Goal: Information Seeking & Learning: Find specific fact

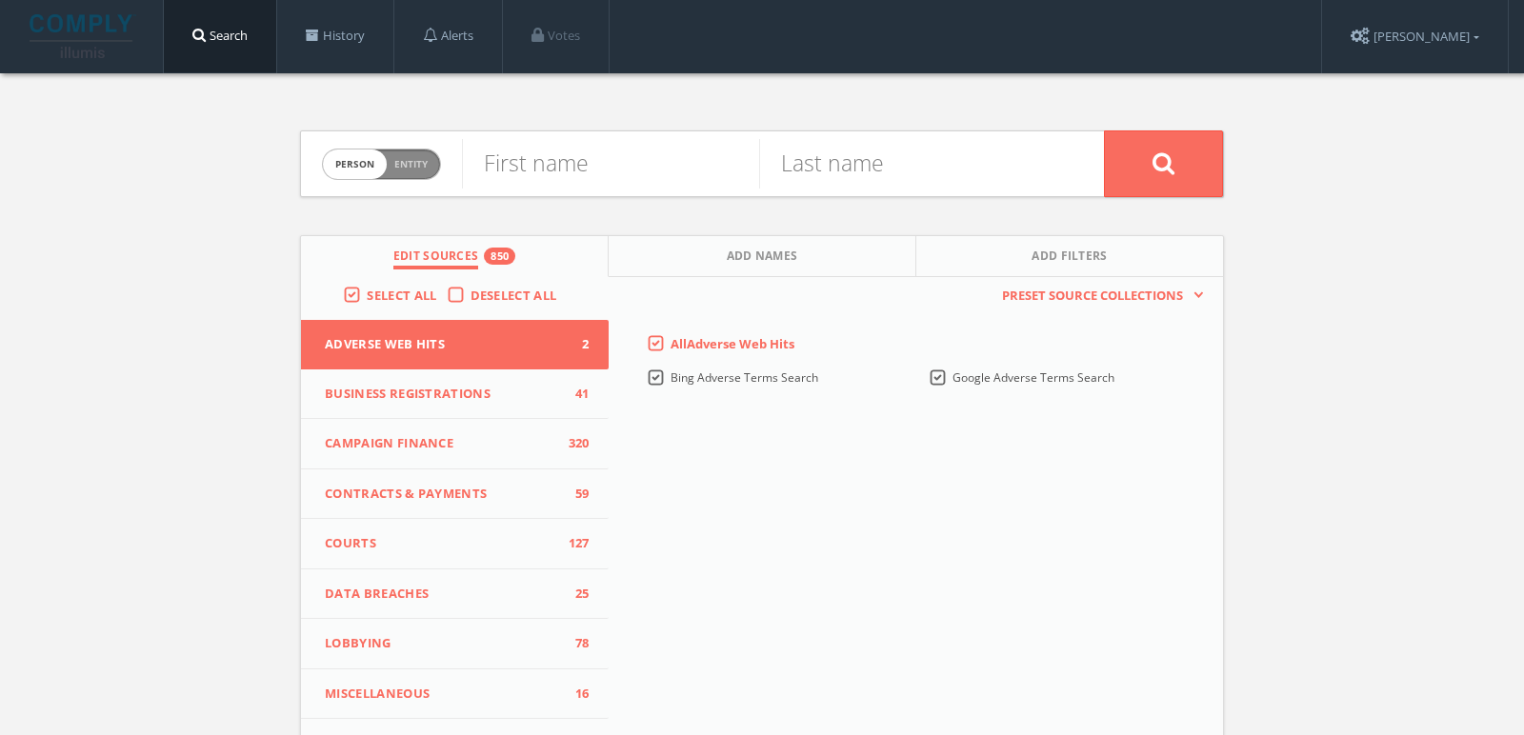
click at [342, 159] on span "person" at bounding box center [355, 165] width 64 height 30
checkbox input "true"
click at [533, 159] on input "text" at bounding box center [783, 164] width 642 height 50
paste input "[PERSON_NAME] Foundation"
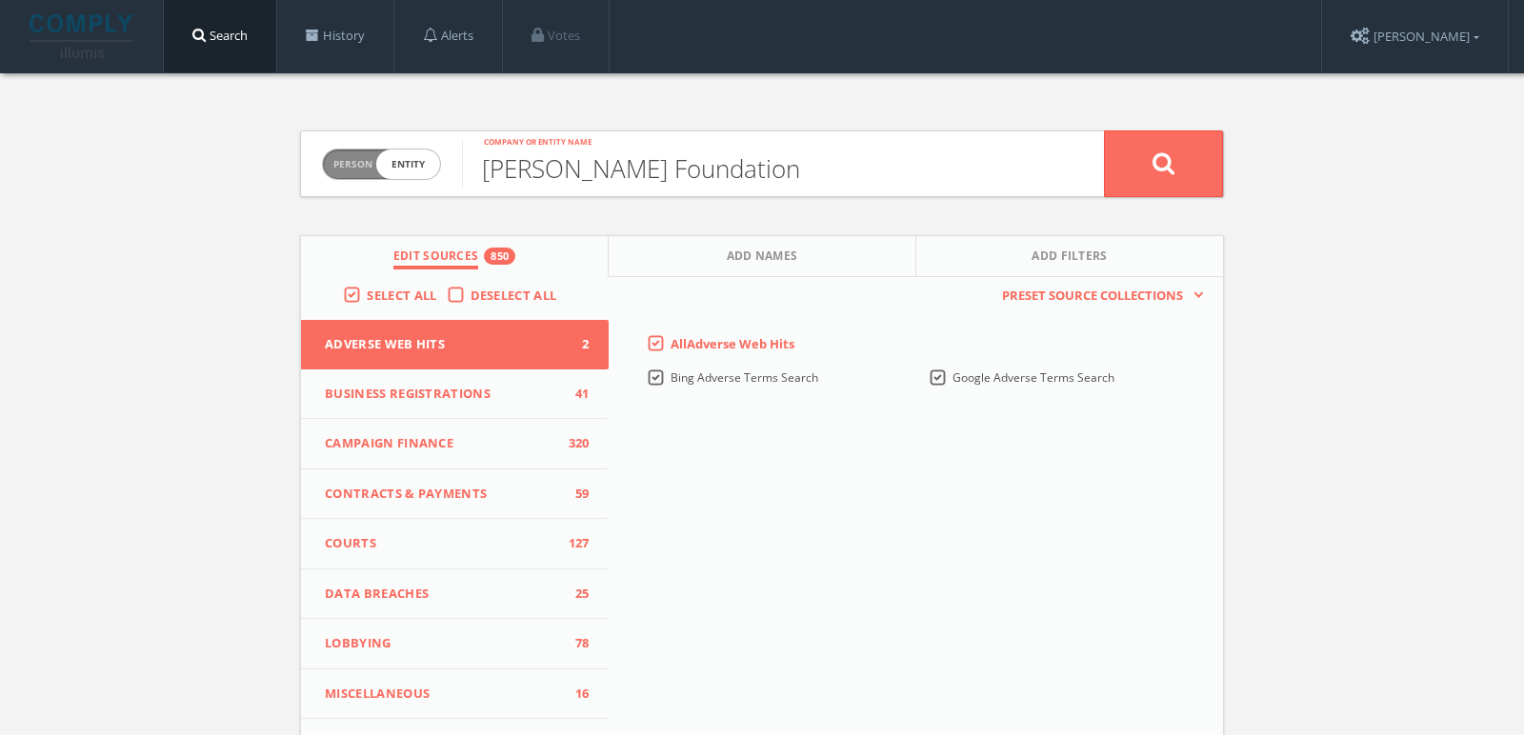
type input "[PERSON_NAME] Foundation"
click at [1104, 130] on button at bounding box center [1163, 163] width 119 height 67
